Goal: Obtain resource: Obtain resource

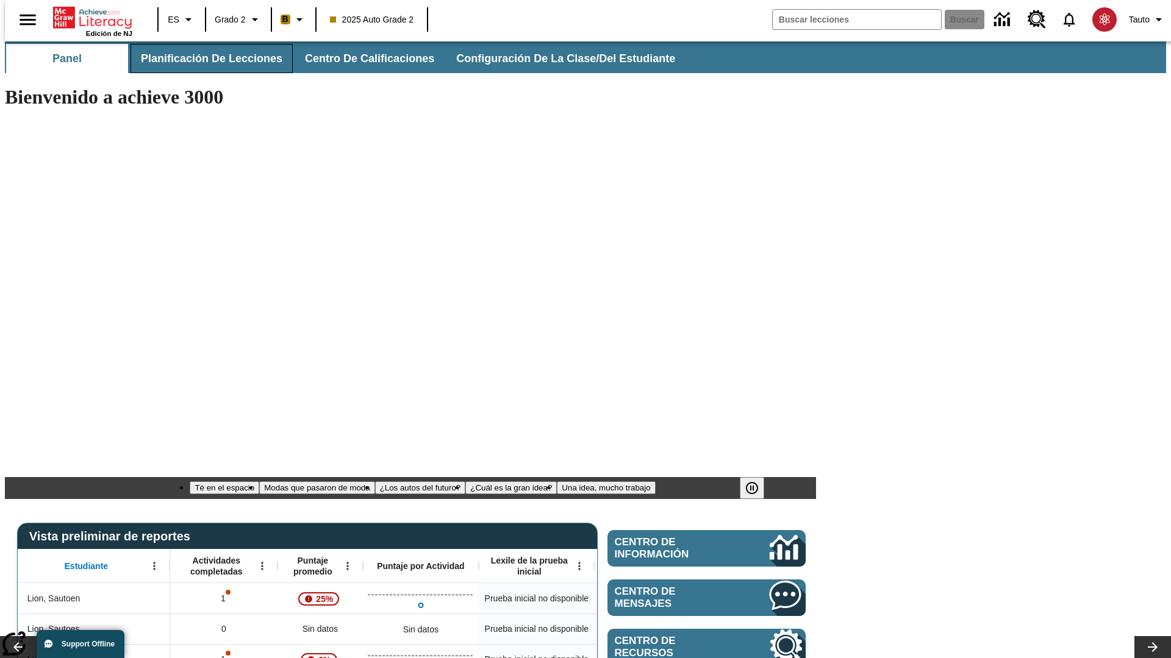
click at [204, 59] on span "Planificación de lecciones" at bounding box center [211, 59] width 141 height 14
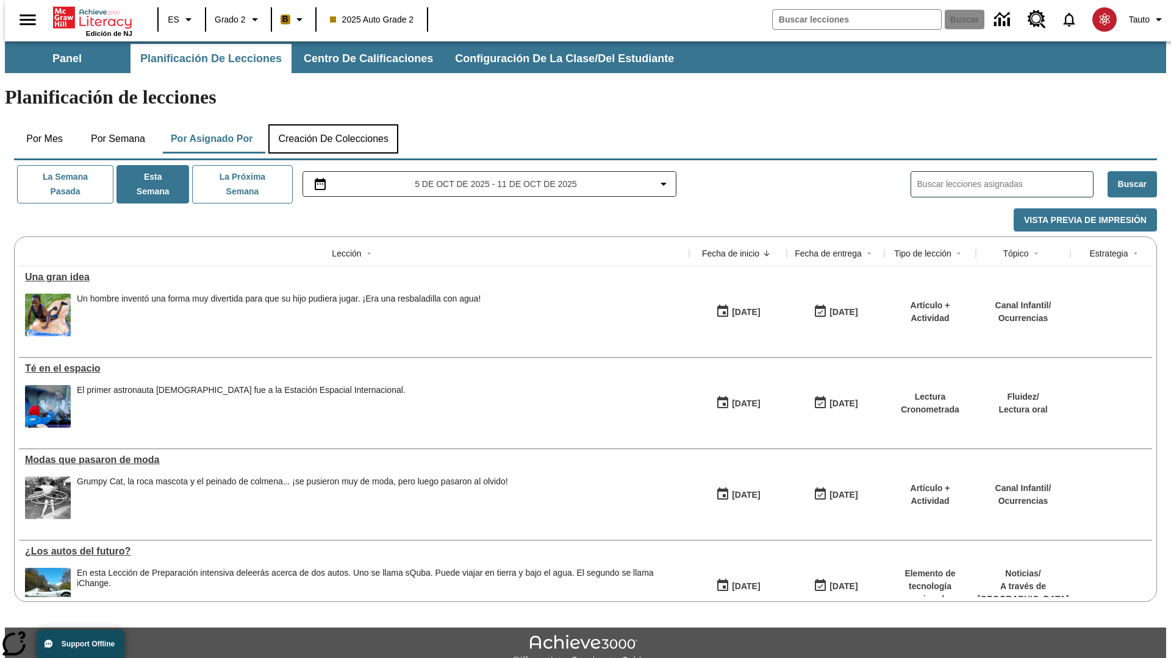
click at [333, 124] on button "Creación de colecciones" at bounding box center [333, 138] width 130 height 29
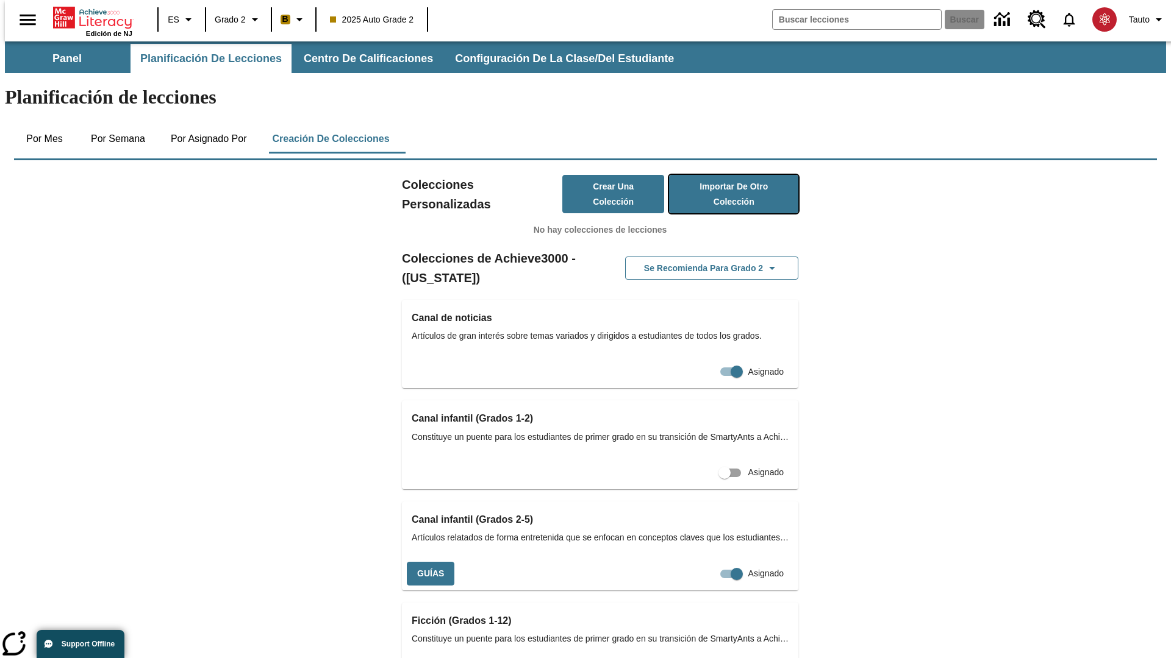
click at [716, 175] on button "Importar de otro Colección" at bounding box center [733, 194] width 129 height 38
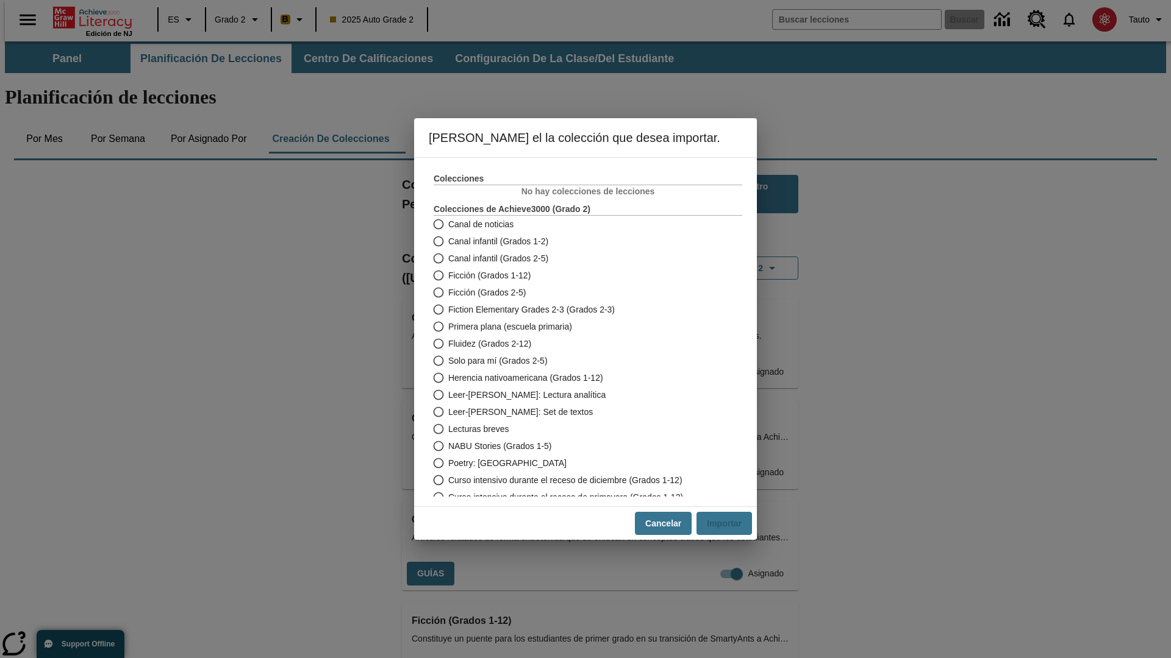
click at [579, 310] on span "Fiction Elementary Grades 2-3 (Grados 2-3)" at bounding box center [531, 310] width 166 height 13
click at [448, 310] on input "Fiction Elementary Grades 2-3 (Grados 2-3)" at bounding box center [437, 309] width 21 height 17
radio input "true"
click at [729, 524] on button "Importar" at bounding box center [723, 524] width 55 height 24
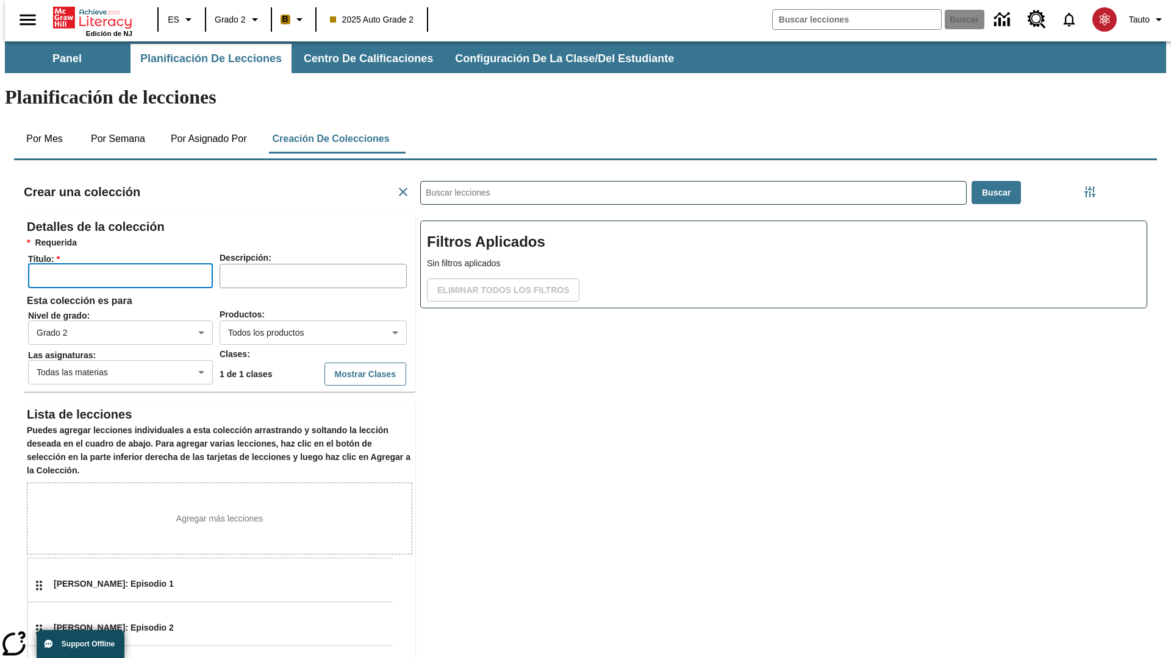
scroll to position [244, 366]
type input "XWPEycCENB"
